Goal: Task Accomplishment & Management: Manage account settings

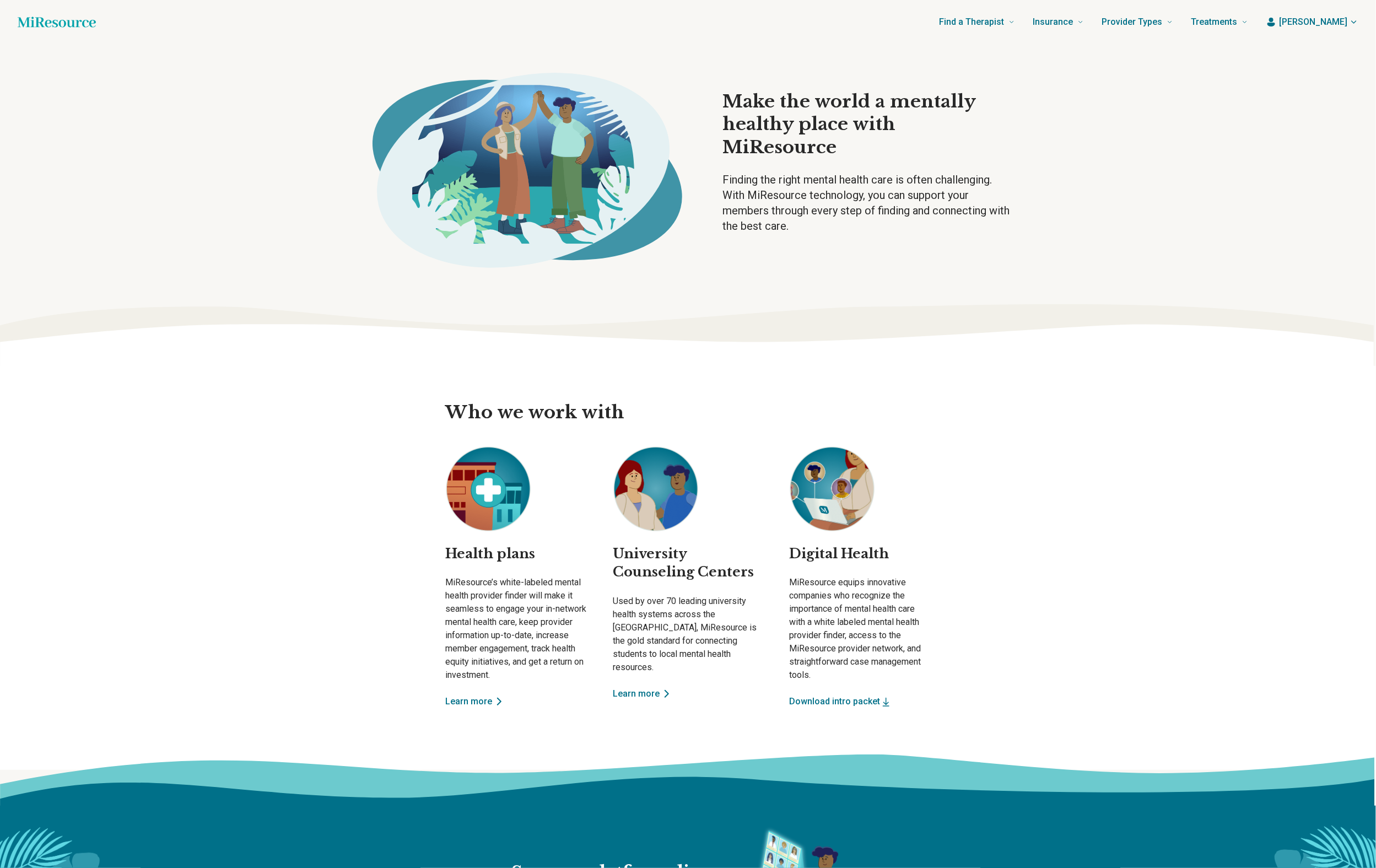
click at [1301, 28] on span "[PERSON_NAME]" at bounding box center [1313, 22] width 68 height 13
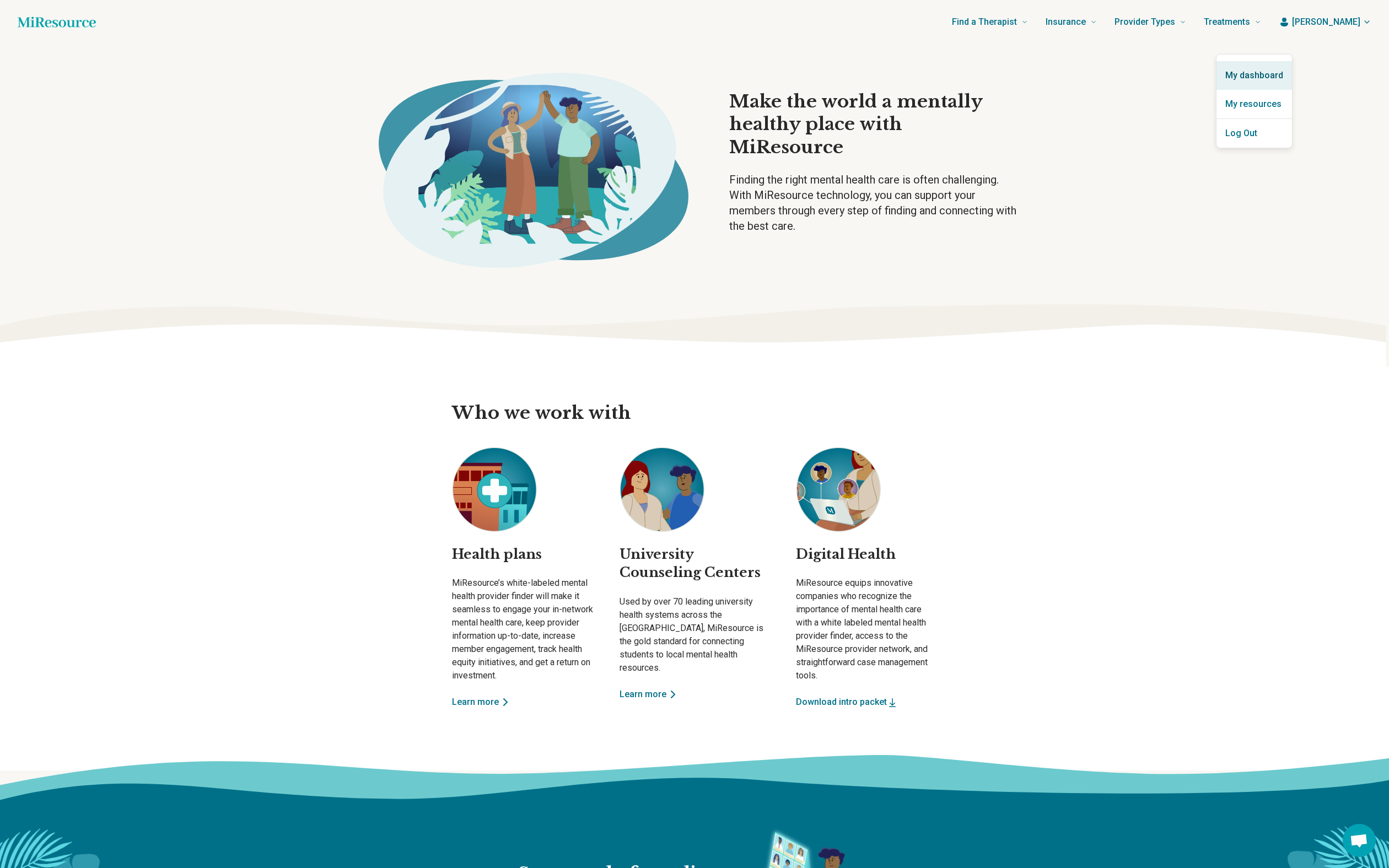
click at [1279, 83] on link "My dashboard" at bounding box center [1254, 75] width 75 height 28
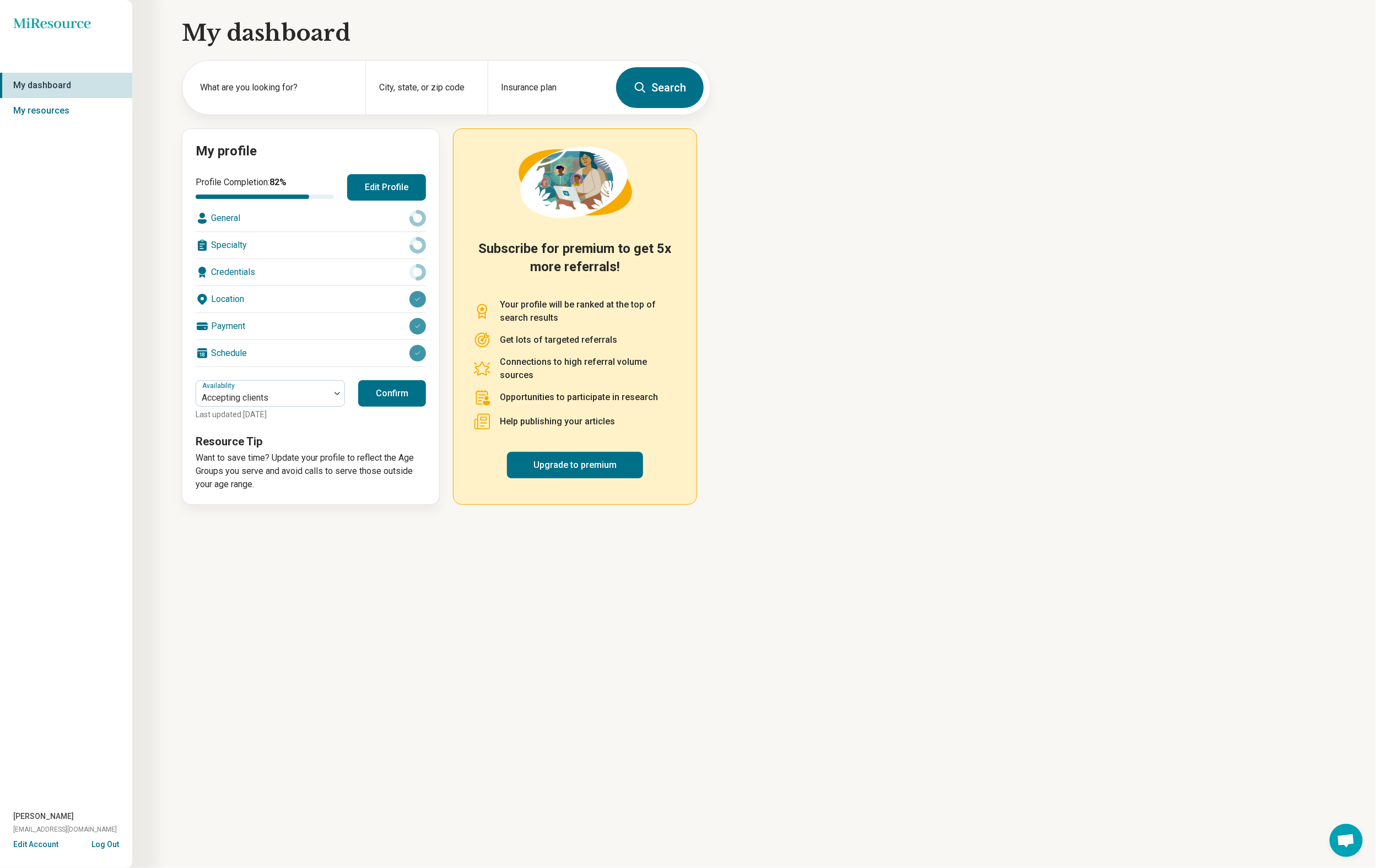
scroll to position [99, 0]
click at [426, 407] on button "Confirm" at bounding box center [392, 393] width 68 height 26
click at [61, 123] on link "My resources" at bounding box center [66, 111] width 132 height 25
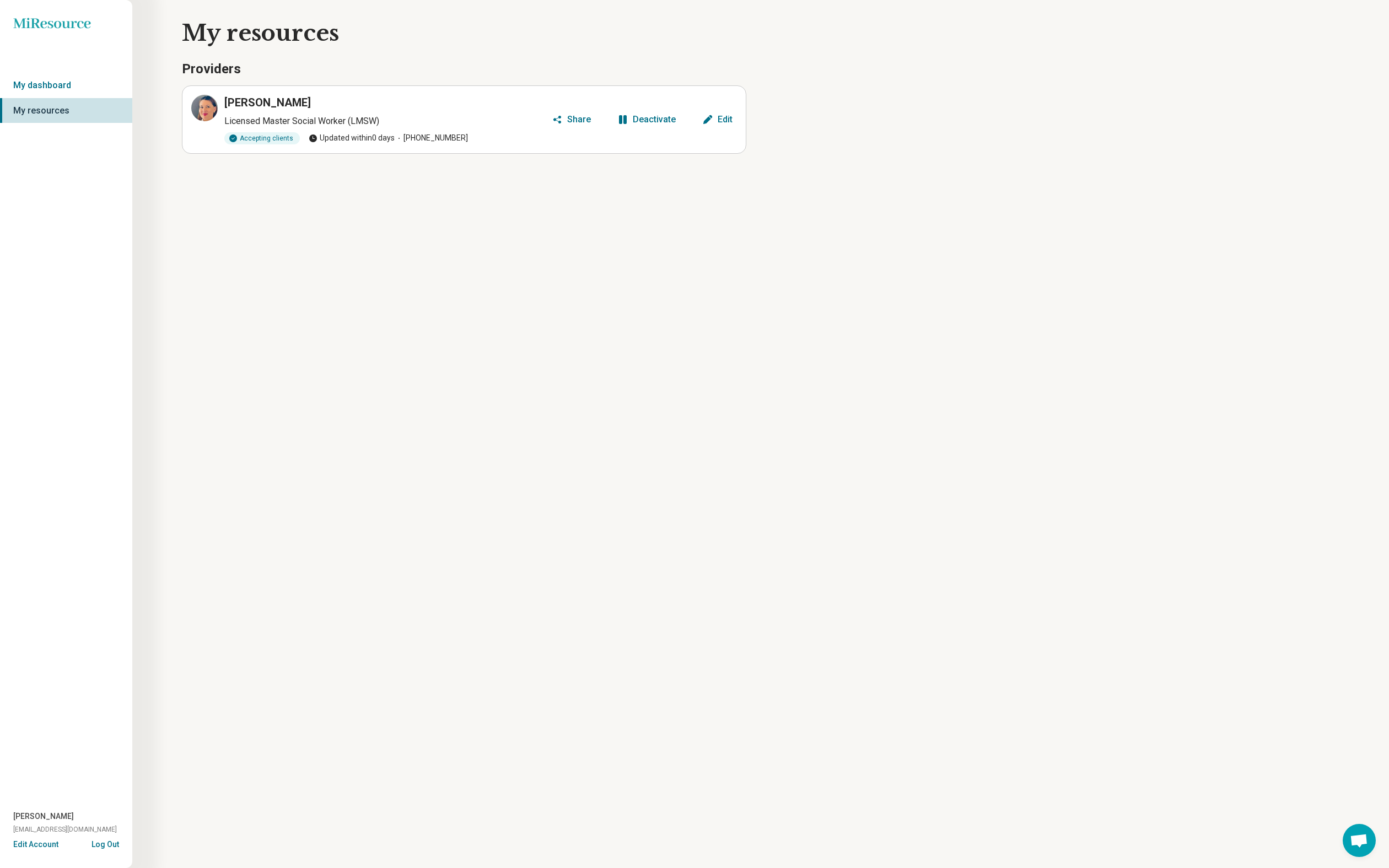
click at [732, 124] on div "Edit" at bounding box center [725, 120] width 15 height 9
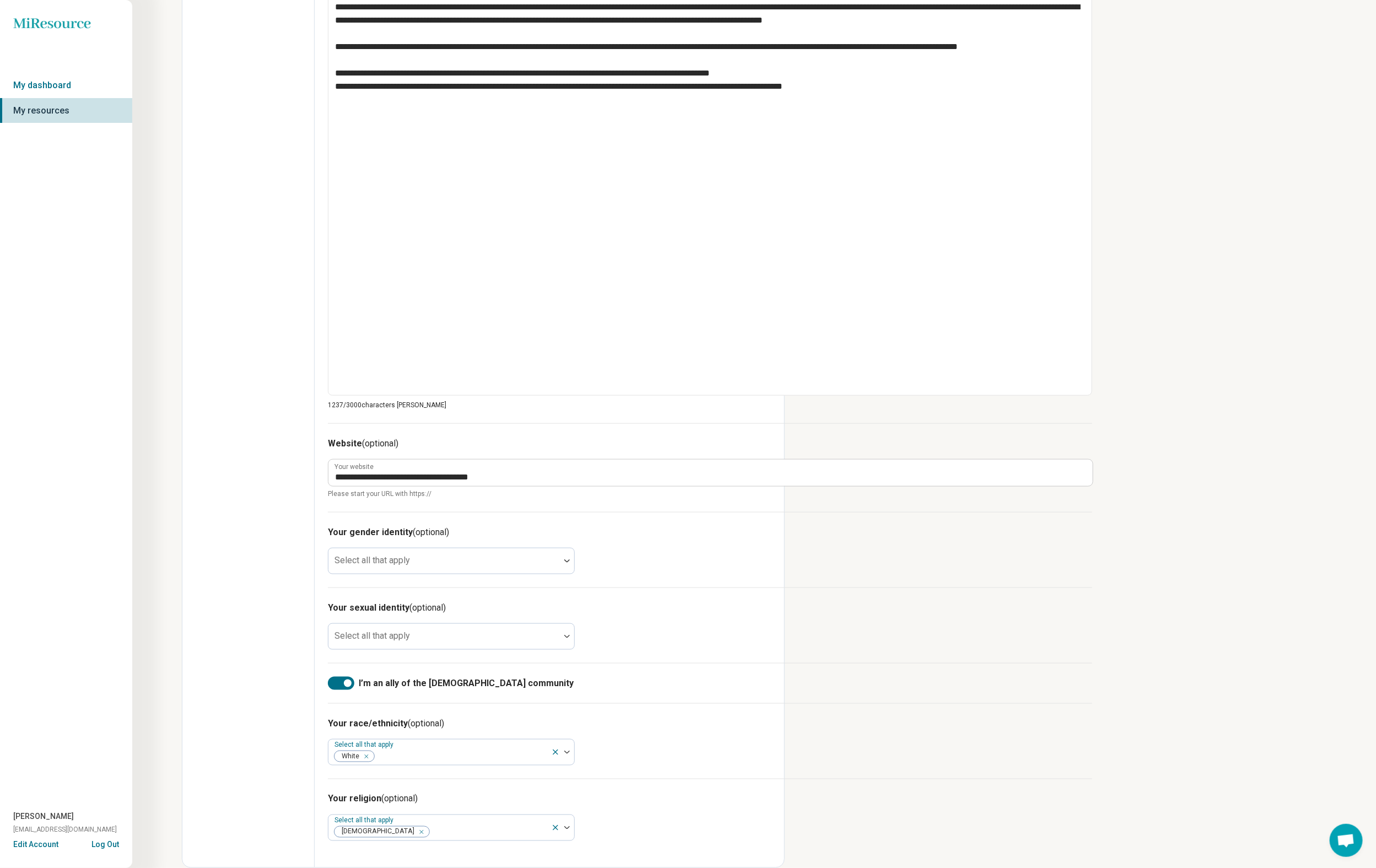
scroll to position [1250, 0]
click at [575, 547] on div "Select all that apply" at bounding box center [451, 560] width 247 height 26
click at [315, 442] on div "Edit profile General Specialty Credentials Location Payment Schedule Profile co…" at bounding box center [249, 172] width 132 height 1391
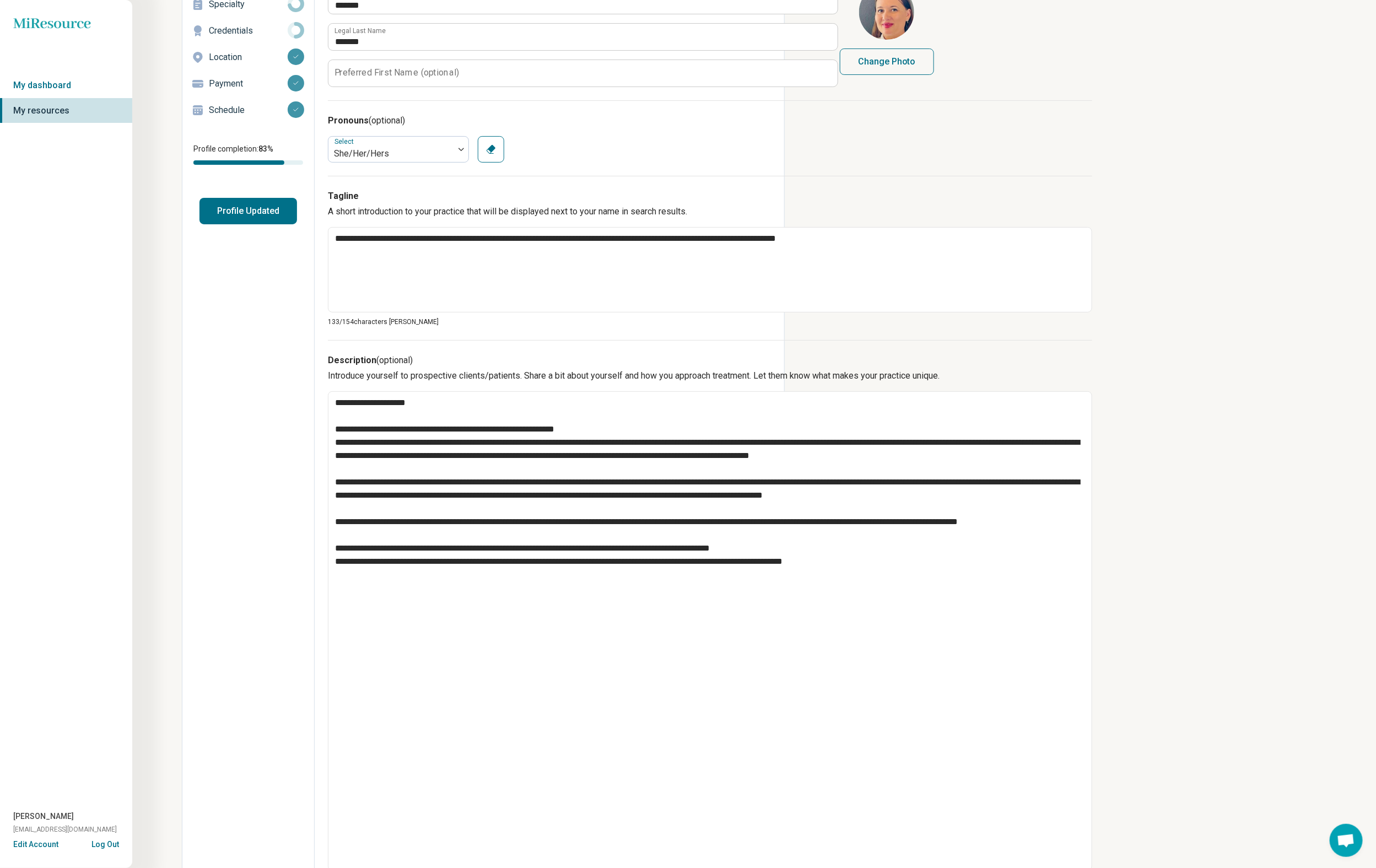
scroll to position [0, 0]
